Goal: Task Accomplishment & Management: Manage account settings

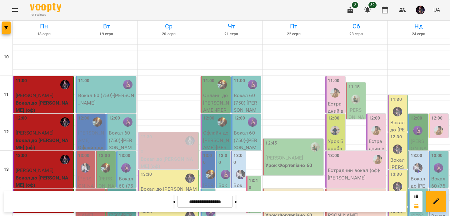
scroll to position [90, 0]
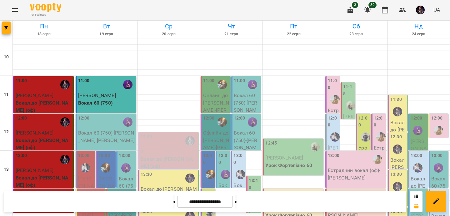
scroll to position [240, 0]
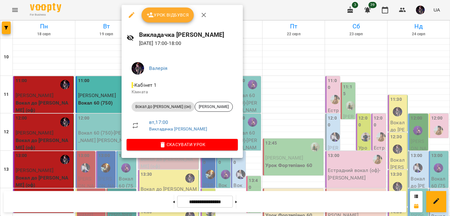
click at [204, 15] on icon "button" at bounding box center [203, 15] width 4 height 4
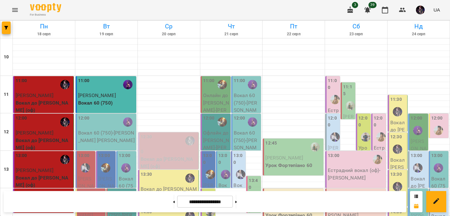
scroll to position [263, 0]
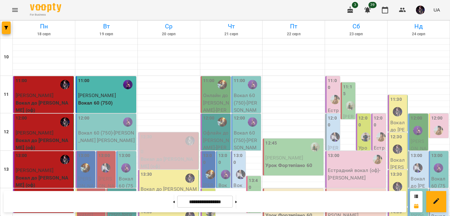
scroll to position [79, 0]
